Goal: Navigation & Orientation: Find specific page/section

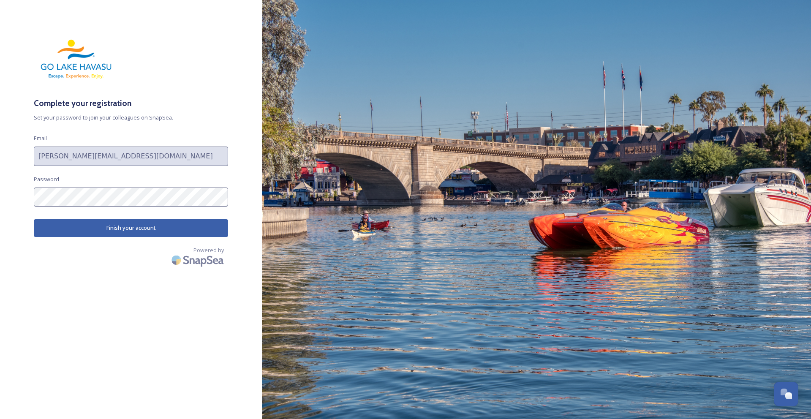
click at [108, 210] on button "Finish your account" at bounding box center [131, 227] width 194 height 17
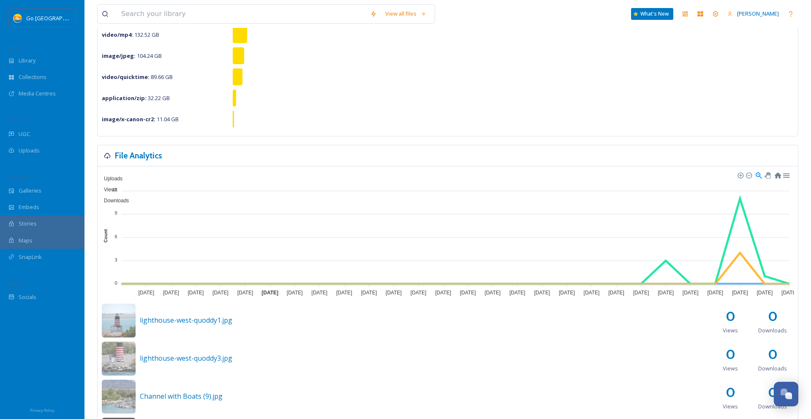
scroll to position [120, 0]
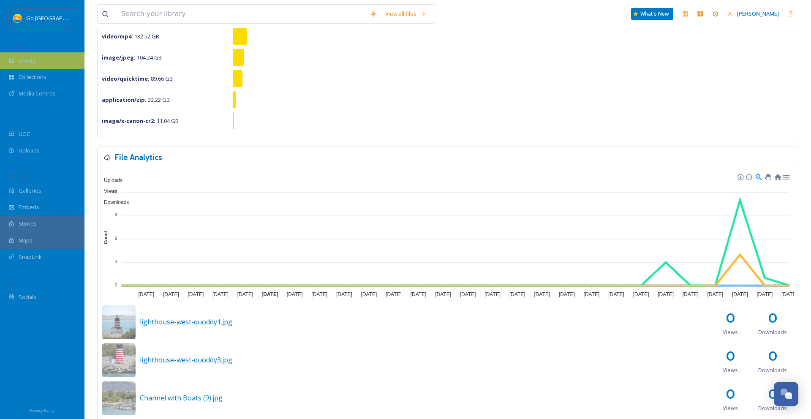
click at [32, 61] on span "Library" at bounding box center [27, 61] width 17 height 8
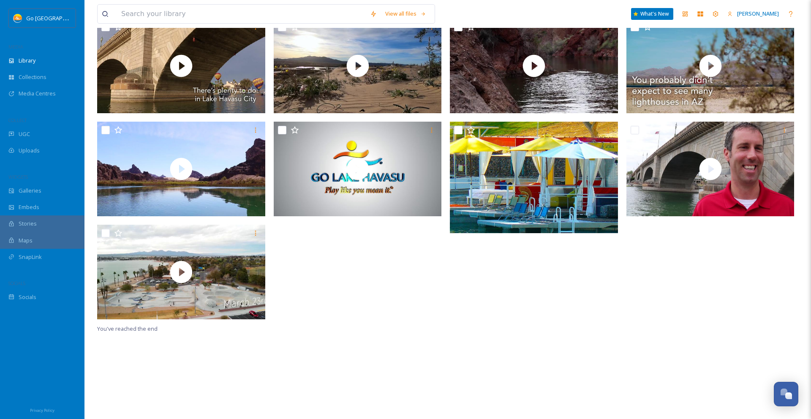
scroll to position [208, 0]
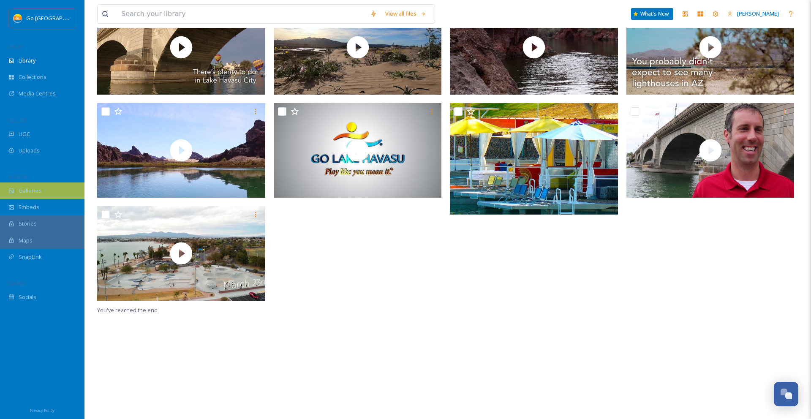
click at [39, 193] on span "Galleries" at bounding box center [30, 191] width 23 height 8
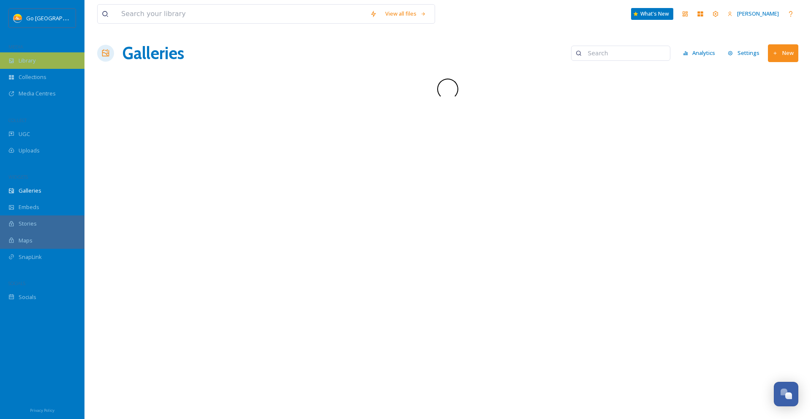
click at [51, 60] on div "Library" at bounding box center [42, 60] width 84 height 16
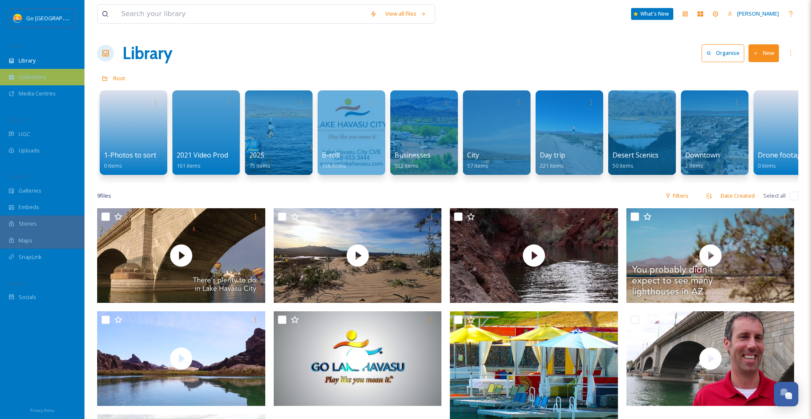
click at [35, 77] on span "Collections" at bounding box center [33, 77] width 28 height 8
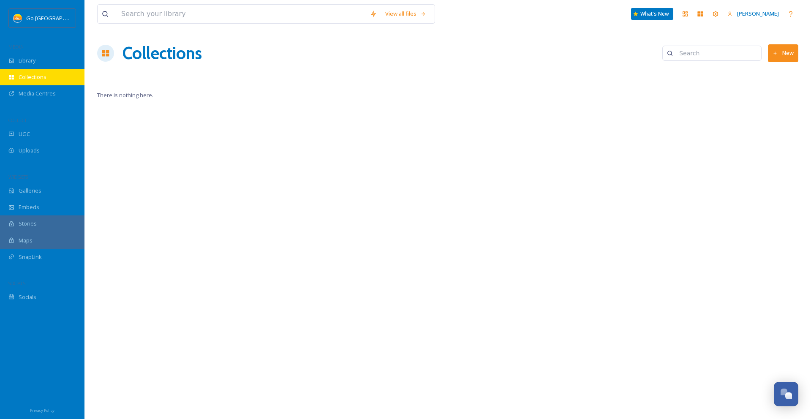
click at [38, 76] on span "Collections" at bounding box center [33, 77] width 28 height 8
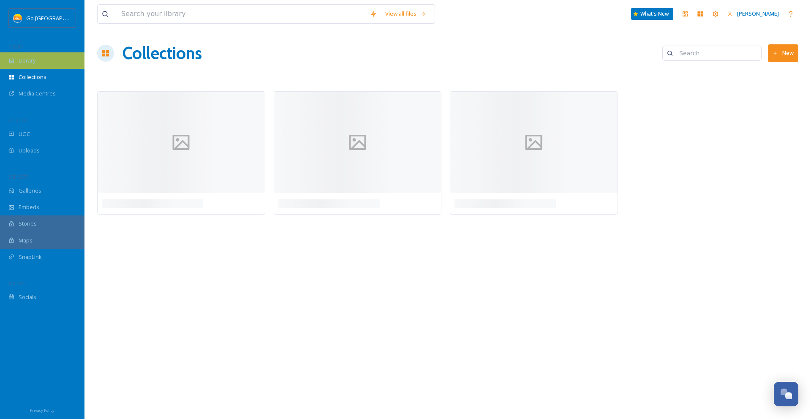
click at [37, 64] on div "Library" at bounding box center [42, 60] width 84 height 16
